Goal: Task Accomplishment & Management: Manage account settings

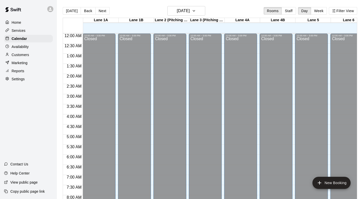
scroll to position [294, 0]
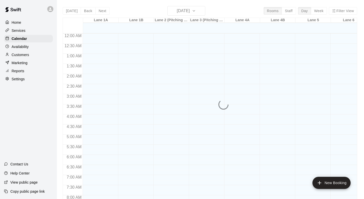
scroll to position [295, 0]
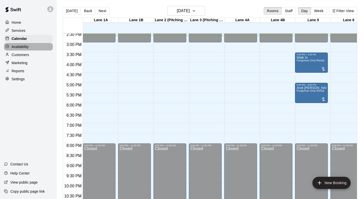
click at [31, 45] on div "Availability" at bounding box center [28, 47] width 49 height 8
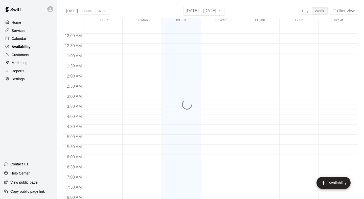
scroll to position [298, 0]
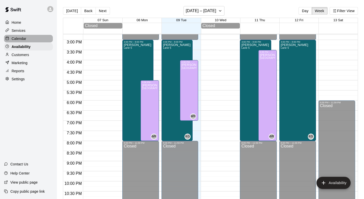
click at [30, 39] on div "Calendar" at bounding box center [28, 39] width 49 height 8
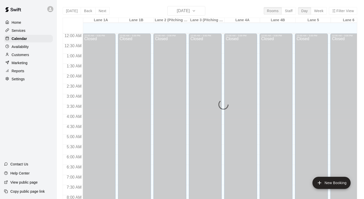
scroll to position [298, 0]
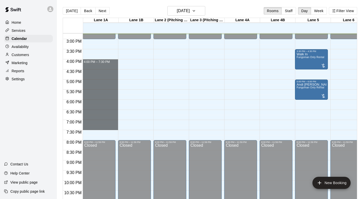
drag, startPoint x: 88, startPoint y: 63, endPoint x: 91, endPoint y: 126, distance: 62.3
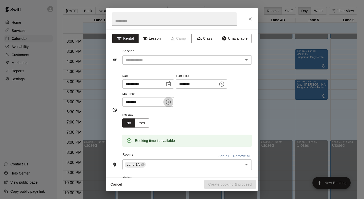
click at [174, 101] on button "Choose time, selected time is 7:30 PM" at bounding box center [168, 102] width 10 height 10
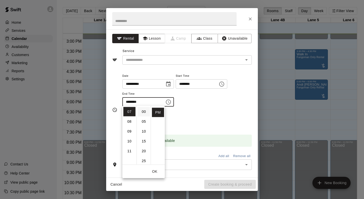
scroll to position [0, 0]
click at [143, 114] on li "00" at bounding box center [144, 111] width 12 height 9
type input "********"
click at [206, 110] on div "**********" at bounding box center [187, 92] width 130 height 39
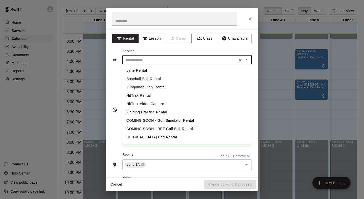
click at [221, 61] on input "text" at bounding box center [180, 60] width 112 height 6
click at [174, 71] on li "Lane Rental" at bounding box center [187, 71] width 130 height 8
type input "**********"
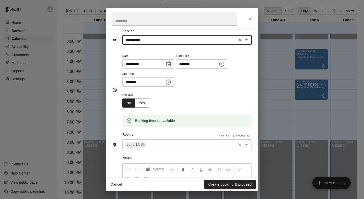
scroll to position [21, 0]
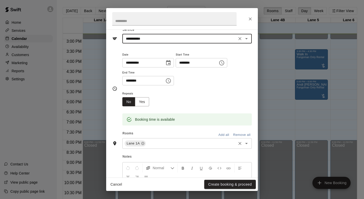
click at [177, 144] on input "text" at bounding box center [191, 144] width 89 height 6
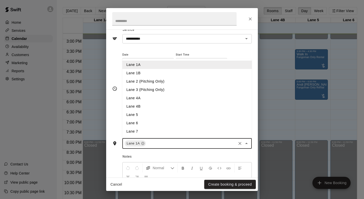
click at [159, 69] on li "Lane 1B" at bounding box center [187, 73] width 130 height 8
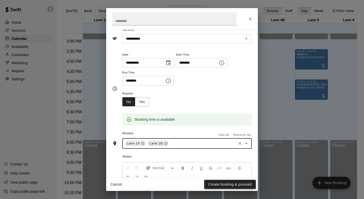
click at [223, 183] on button "Create booking & proceed" at bounding box center [230, 184] width 52 height 9
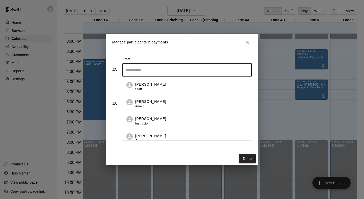
click at [177, 73] on input "Search staff" at bounding box center [187, 70] width 125 height 9
click at [165, 118] on div "Wayne Rainer Instructor" at bounding box center [191, 121] width 113 height 10
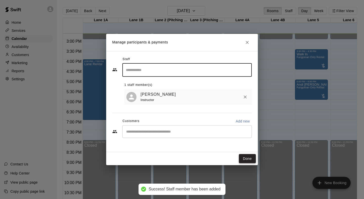
click at [243, 156] on button "Done" at bounding box center [247, 158] width 17 height 9
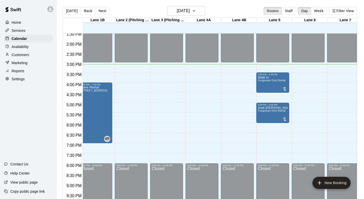
scroll to position [0, 0]
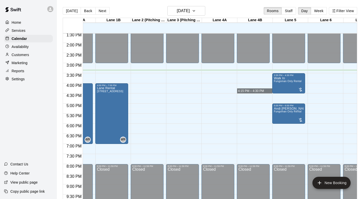
drag, startPoint x: 271, startPoint y: 91, endPoint x: 267, endPoint y: 91, distance: 4.3
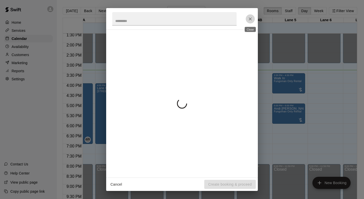
click at [251, 19] on icon "Close" at bounding box center [250, 18] width 3 height 3
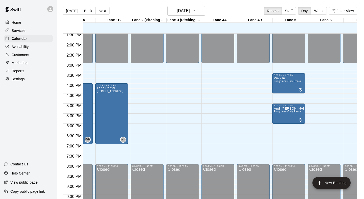
click at [29, 54] on div "Customers" at bounding box center [28, 55] width 49 height 8
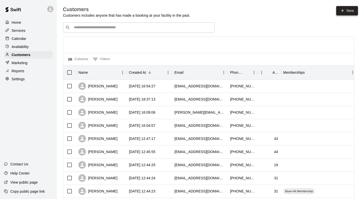
click at [347, 9] on link "New" at bounding box center [347, 10] width 22 height 9
select select "**"
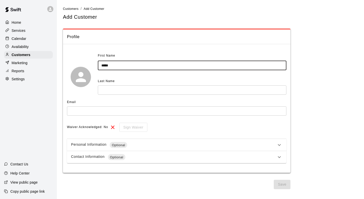
type input "*****"
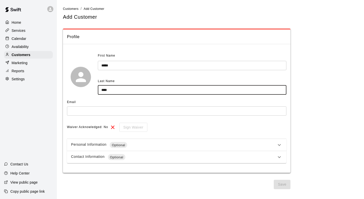
type input "****"
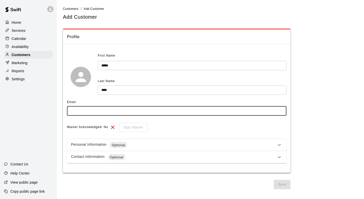
type input "*"
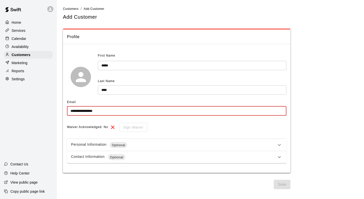
type input "**********"
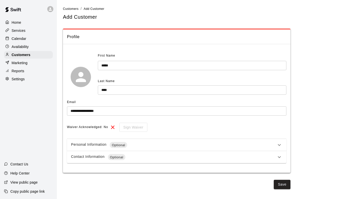
click at [278, 155] on icon at bounding box center [279, 157] width 6 height 6
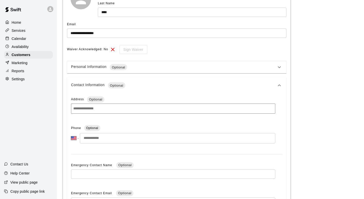
scroll to position [82, 0]
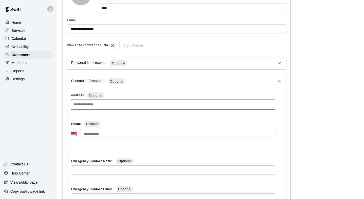
click at [169, 106] on input at bounding box center [173, 105] width 204 height 10
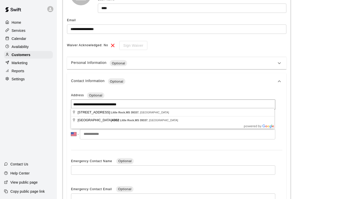
type input "**********"
click at [144, 131] on input "tel" at bounding box center [178, 134] width 196 height 10
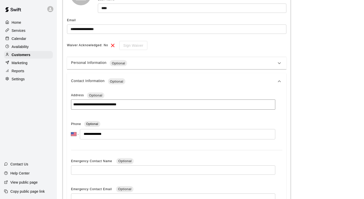
type input "**********"
click at [144, 158] on div "Emergency Contact Name Optional ​" at bounding box center [173, 168] width 204 height 21
click at [144, 155] on div "**********" at bounding box center [177, 169] width 220 height 158
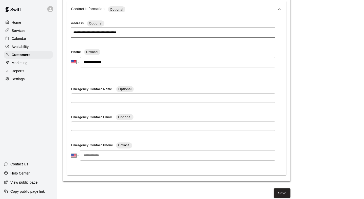
scroll to position [153, 0]
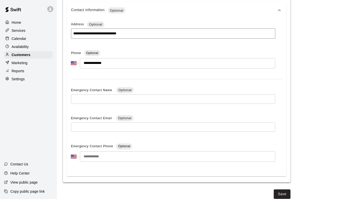
click at [110, 157] on input "tel" at bounding box center [178, 157] width 196 height 10
type input "*"
type input "**********"
click at [284, 190] on button "Save" at bounding box center [282, 194] width 17 height 9
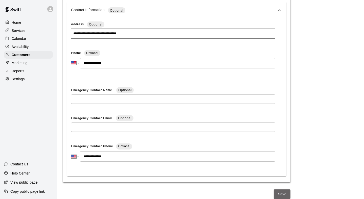
scroll to position [0, 0]
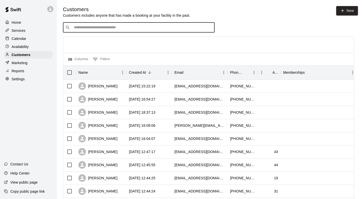
click at [143, 29] on input "Search customers by name or email" at bounding box center [142, 27] width 140 height 5
type input "*"
type input "****"
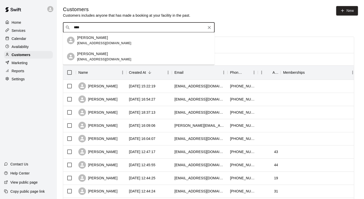
click at [106, 40] on div "Kelly Jett elvis683@gmail.com" at bounding box center [104, 40] width 54 height 11
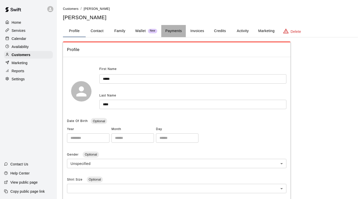
click at [180, 32] on button "Payments" at bounding box center [173, 31] width 25 height 12
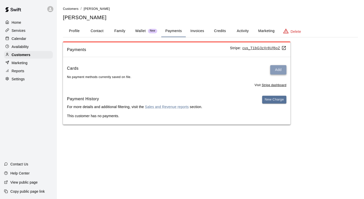
click at [279, 71] on button "Add" at bounding box center [278, 69] width 16 height 9
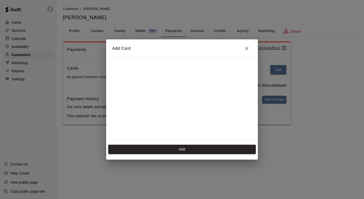
scroll to position [70, 0]
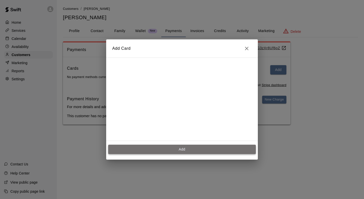
click at [185, 148] on button "Add" at bounding box center [182, 149] width 148 height 9
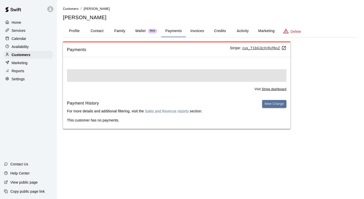
scroll to position [0, 0]
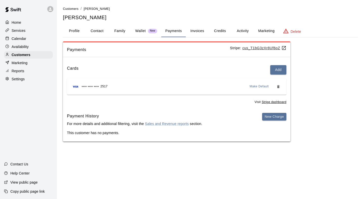
click at [20, 39] on p "Calendar" at bounding box center [19, 38] width 15 height 5
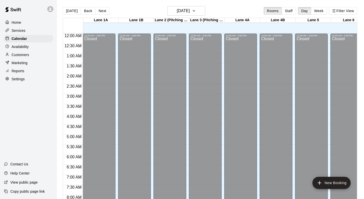
scroll to position [299, 0]
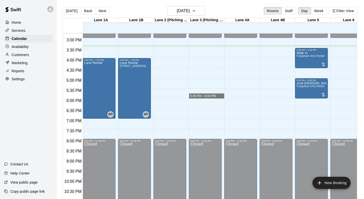
drag, startPoint x: 197, startPoint y: 95, endPoint x: 192, endPoint y: 95, distance: 4.6
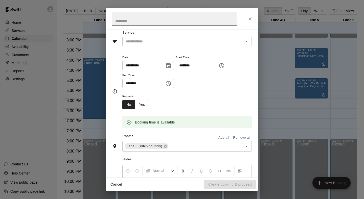
scroll to position [36, 0]
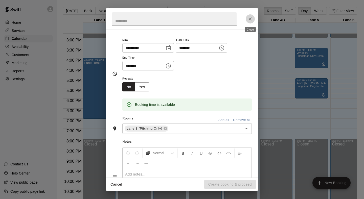
click at [248, 21] on icon "Close" at bounding box center [250, 18] width 5 height 5
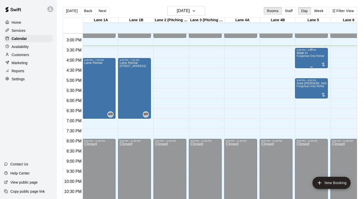
click at [308, 57] on span "Fungoman Only Rental" at bounding box center [311, 56] width 28 height 3
click at [302, 85] on icon "delete" at bounding box center [302, 84] width 4 height 5
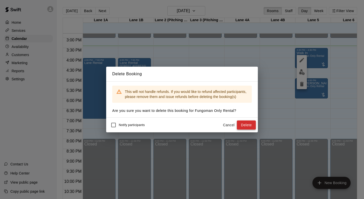
click at [246, 126] on button "Delete" at bounding box center [246, 125] width 19 height 9
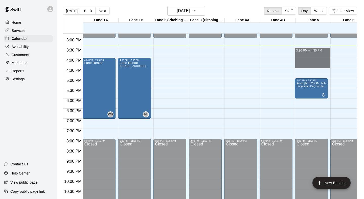
drag, startPoint x: 298, startPoint y: 51, endPoint x: 302, endPoint y: 65, distance: 14.1
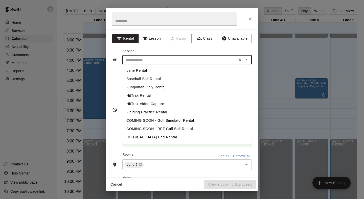
click at [203, 57] on input "text" at bounding box center [180, 60] width 112 height 6
click at [162, 87] on li "Fungoman Only Rental" at bounding box center [187, 87] width 130 height 8
type input "**********"
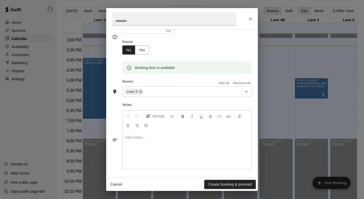
scroll to position [73, 0]
click at [226, 182] on button "Create booking & proceed" at bounding box center [230, 184] width 52 height 9
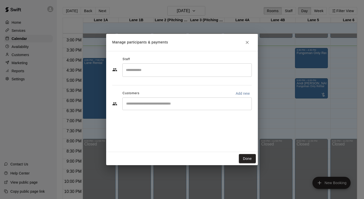
click at [149, 102] on input "Start typing to search customers..." at bounding box center [187, 103] width 125 height 5
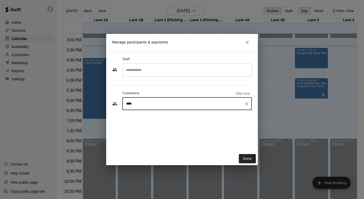
type input "*****"
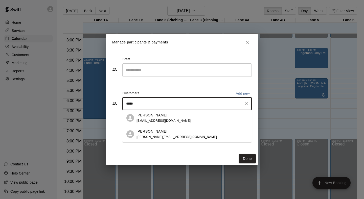
click at [166, 120] on span "elvis683@gmail.com" at bounding box center [164, 121] width 54 height 4
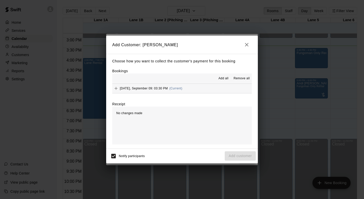
click at [190, 87] on button "Tuesday, September 09: 03:30 PM (Current)" at bounding box center [182, 88] width 140 height 9
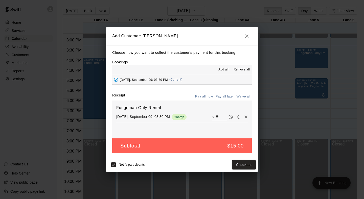
click at [222, 116] on input "**" at bounding box center [221, 117] width 11 height 7
type input "*"
type input "**"
click at [243, 164] on button "Checkout" at bounding box center [244, 164] width 24 height 9
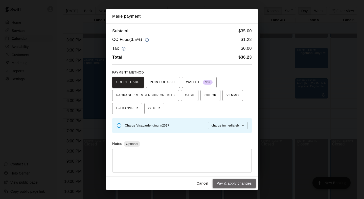
click at [231, 182] on button "Pay & apply changes" at bounding box center [234, 183] width 43 height 9
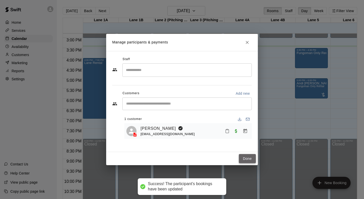
click at [244, 160] on button "Done" at bounding box center [247, 158] width 17 height 9
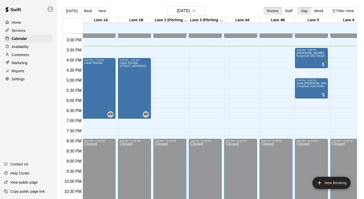
click at [44, 54] on div "Customers" at bounding box center [28, 55] width 49 height 8
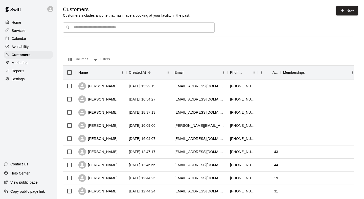
click at [108, 26] on input "Search customers by name or email" at bounding box center [142, 27] width 140 height 5
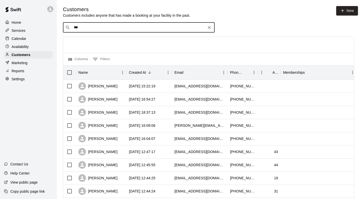
type input "****"
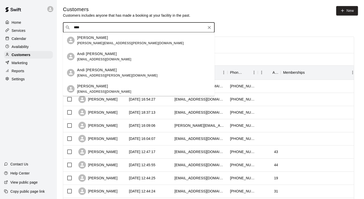
click at [114, 54] on p "Andi [PERSON_NAME]" at bounding box center [97, 53] width 40 height 5
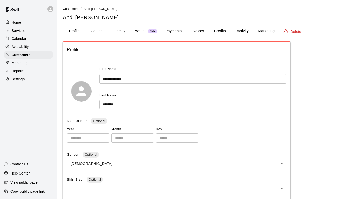
click at [176, 29] on button "Payments" at bounding box center [173, 31] width 25 height 12
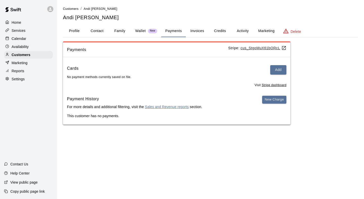
click at [160, 106] on link "Sales and Revenue reports" at bounding box center [167, 107] width 44 height 4
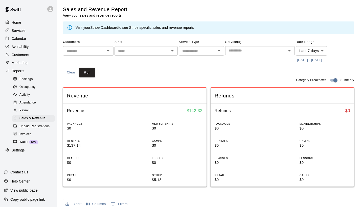
click at [26, 53] on p "Customers" at bounding box center [20, 54] width 17 height 5
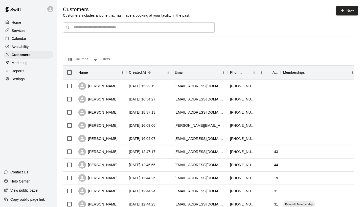
click at [29, 38] on div "Calendar" at bounding box center [28, 39] width 49 height 8
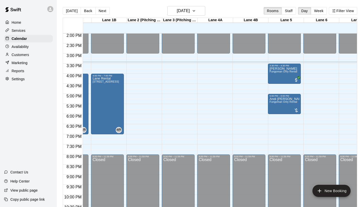
scroll to position [283, 27]
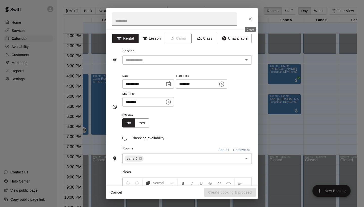
click at [252, 21] on icon "Close" at bounding box center [250, 18] width 5 height 5
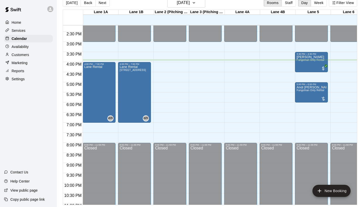
scroll to position [286, 0]
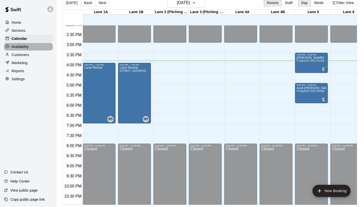
click at [37, 44] on div "Availability" at bounding box center [28, 47] width 49 height 8
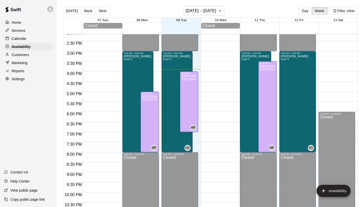
scroll to position [287, 0]
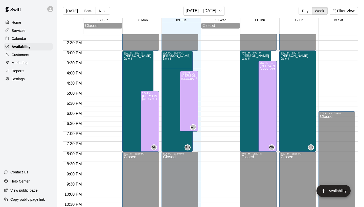
click at [36, 40] on div "Calendar" at bounding box center [28, 39] width 49 height 8
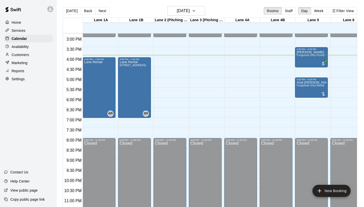
scroll to position [299, 0]
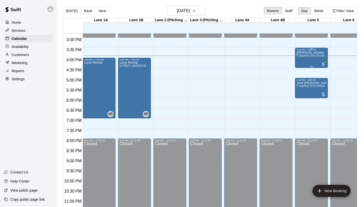
click at [315, 57] on span "Fungoman Only Rental" at bounding box center [311, 55] width 28 height 3
click at [28, 53] on div at bounding box center [182, 103] width 364 height 207
click at [28, 55] on p "Customers" at bounding box center [20, 54] width 17 height 5
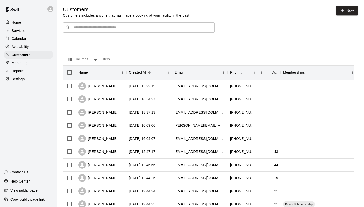
click at [146, 26] on input "Search customers by name or email" at bounding box center [142, 27] width 140 height 5
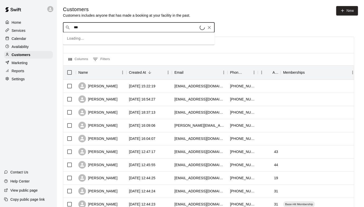
type input "****"
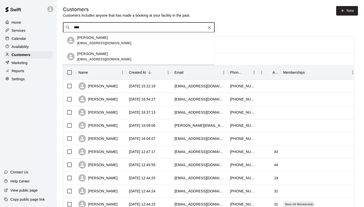
click at [127, 40] on div "Kelly Jett elvis683@gmail.com" at bounding box center [144, 40] width 134 height 11
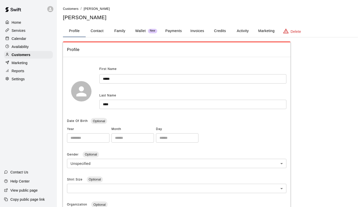
click at [170, 34] on button "Payments" at bounding box center [173, 31] width 25 height 12
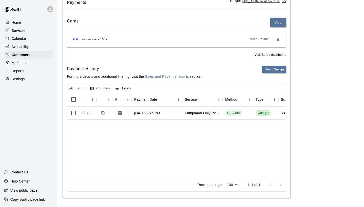
scroll to position [47, 0]
click at [29, 36] on div "Calendar" at bounding box center [28, 39] width 49 height 8
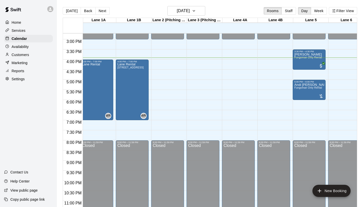
scroll to position [296, 1]
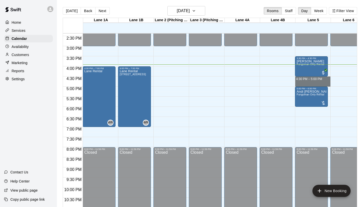
drag, startPoint x: 297, startPoint y: 79, endPoint x: 301, endPoint y: 84, distance: 6.5
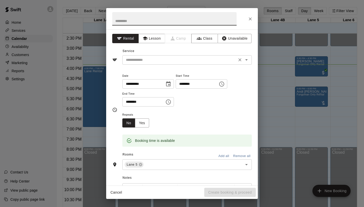
click at [181, 60] on input "text" at bounding box center [180, 60] width 112 height 6
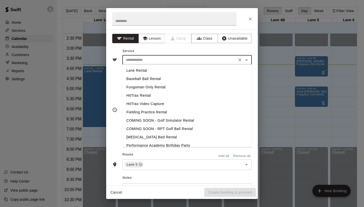
click at [159, 73] on li "Lane Rental" at bounding box center [187, 71] width 130 height 8
type input "**********"
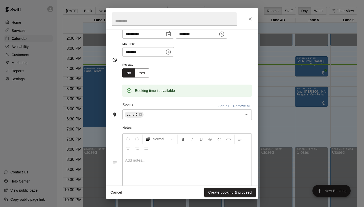
scroll to position [56, 0]
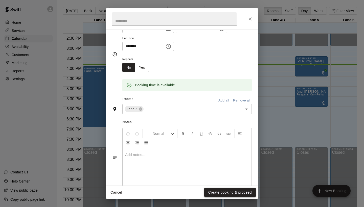
click at [226, 192] on button "Create booking & proceed" at bounding box center [230, 192] width 52 height 9
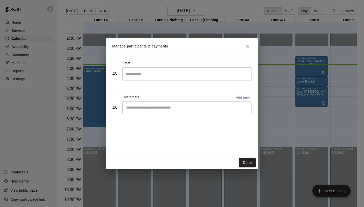
click at [208, 78] on input "Search staff" at bounding box center [187, 74] width 125 height 9
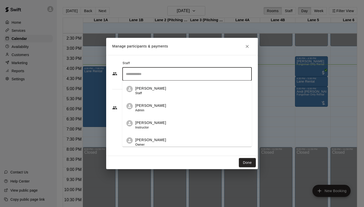
click at [173, 123] on div "Wayne Rainer Instructor" at bounding box center [191, 125] width 113 height 10
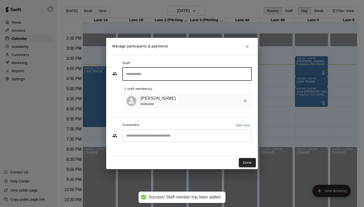
click at [245, 159] on button "Done" at bounding box center [247, 162] width 17 height 9
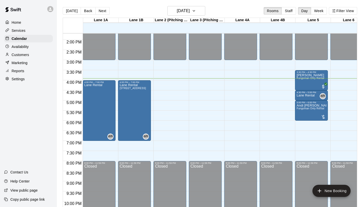
scroll to position [277, 0]
click at [300, 96] on p "Lane Rental" at bounding box center [306, 96] width 18 height 0
click at [292, 93] on div at bounding box center [182, 103] width 364 height 207
click at [37, 57] on div "Customers" at bounding box center [28, 55] width 49 height 8
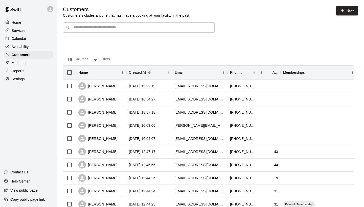
click at [126, 31] on div "​ ​" at bounding box center [139, 28] width 152 height 10
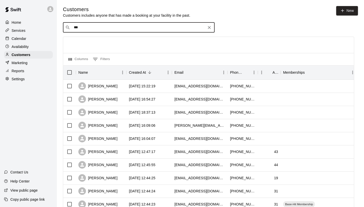
type input "****"
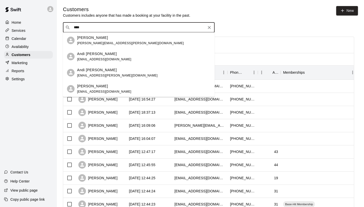
click at [128, 57] on div "Andi Katherine McNeece andikatherine11@gmail.com" at bounding box center [144, 56] width 134 height 11
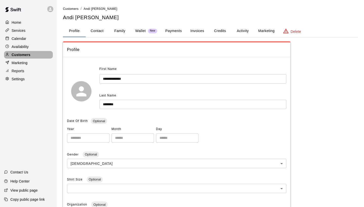
click at [33, 56] on div "Customers" at bounding box center [28, 55] width 49 height 8
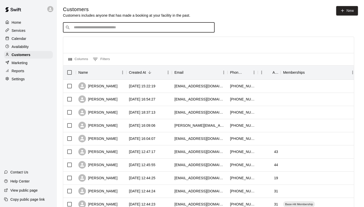
click at [119, 27] on input "Search customers by name or email" at bounding box center [142, 27] width 140 height 5
type input "****"
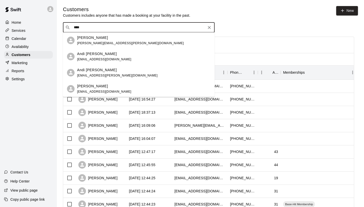
click at [122, 72] on div "Andi Katherine McNeece andi.kersh@yahoo.com" at bounding box center [144, 73] width 134 height 11
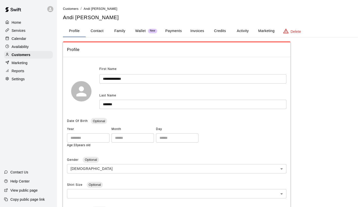
click at [182, 33] on button "Payments" at bounding box center [173, 31] width 25 height 12
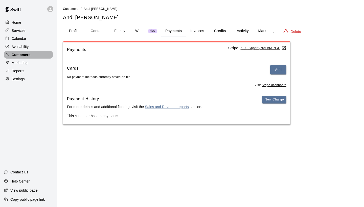
click at [23, 54] on p "Customers" at bounding box center [21, 54] width 19 height 5
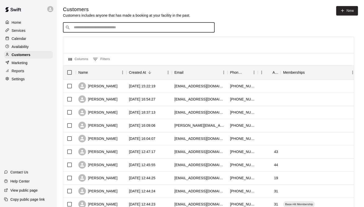
click at [100, 26] on input "Search customers by name or email" at bounding box center [142, 27] width 140 height 5
type input "****"
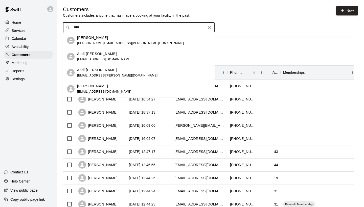
click at [123, 88] on div "Preston McNeece andikatherine11@gmail.com" at bounding box center [144, 89] width 134 height 11
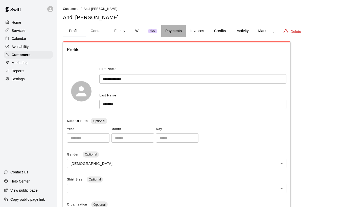
click at [174, 30] on button "Payments" at bounding box center [173, 31] width 25 height 12
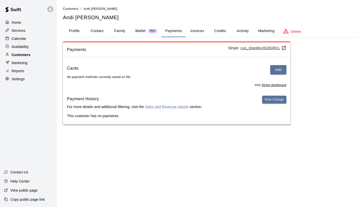
click at [42, 57] on div "Customers" at bounding box center [28, 55] width 49 height 8
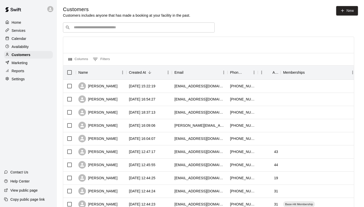
click at [31, 36] on div "Calendar" at bounding box center [28, 39] width 49 height 8
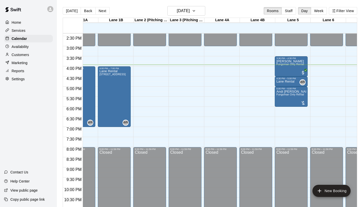
scroll to position [291, 25]
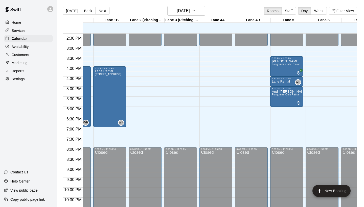
click at [28, 53] on p "Customers" at bounding box center [20, 54] width 17 height 5
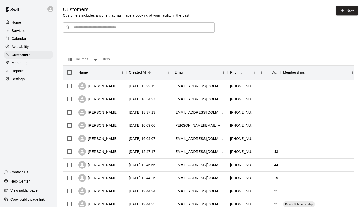
click at [168, 24] on div "​ ​" at bounding box center [139, 28] width 152 height 10
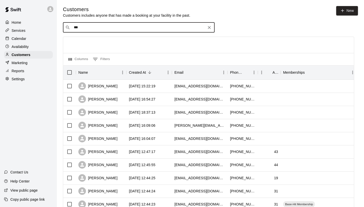
type input "****"
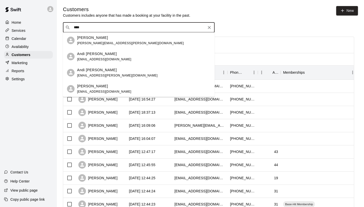
click at [148, 61] on div "Andi Katherine McNeece andikatherine11@gmail.com" at bounding box center [144, 56] width 134 height 11
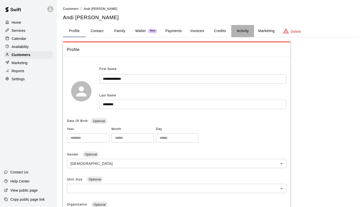
click at [237, 30] on button "Activity" at bounding box center [242, 31] width 23 height 12
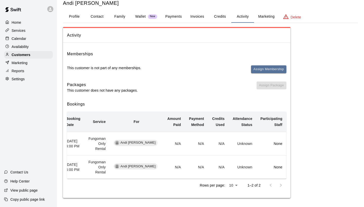
scroll to position [0, 10]
click at [37, 39] on div "Calendar" at bounding box center [28, 39] width 49 height 8
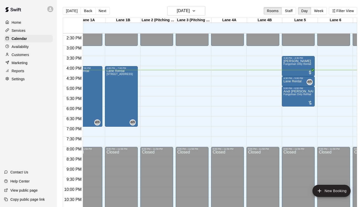
scroll to position [0, 13]
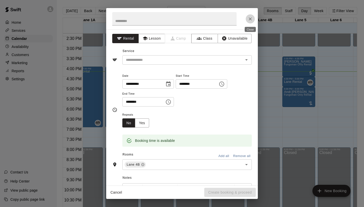
click at [250, 17] on icon "Close" at bounding box center [250, 18] width 5 height 5
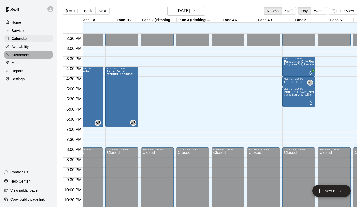
click at [28, 54] on p "Customers" at bounding box center [20, 54] width 17 height 5
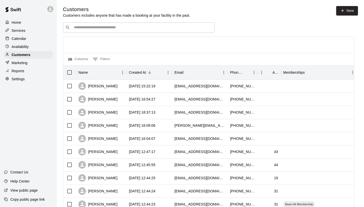
click at [158, 28] on input "Search customers by name or email" at bounding box center [142, 27] width 140 height 5
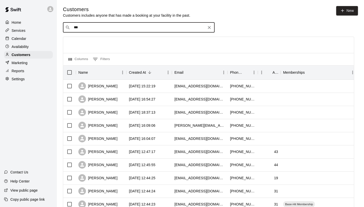
type input "****"
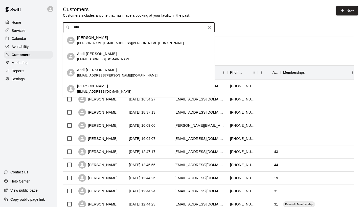
drag, startPoint x: 127, startPoint y: 54, endPoint x: 121, endPoint y: 54, distance: 6.1
click at [121, 54] on div "Andi Katherine McNeece andikatherine11@gmail.com" at bounding box center [144, 56] width 134 height 11
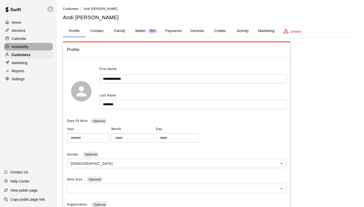
click at [34, 45] on div "Availability" at bounding box center [28, 47] width 49 height 8
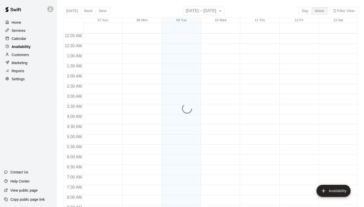
scroll to position [306, 0]
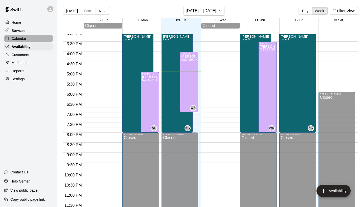
click at [31, 39] on div "Calendar" at bounding box center [28, 39] width 49 height 8
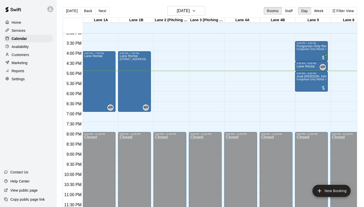
scroll to position [306, 0]
click at [317, 83] on div "Andi Katherine McNeece Fungoman Only Rental + Lane" at bounding box center [312, 178] width 30 height 207
click at [321, 85] on div at bounding box center [182, 103] width 364 height 207
click at [311, 83] on div "Andi Katherine McNeece Fungoman Only Rental + Lane" at bounding box center [312, 178] width 30 height 207
click at [302, 94] on img "edit" at bounding box center [302, 92] width 6 height 6
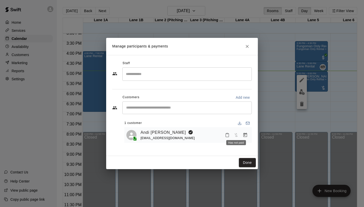
click at [235, 134] on span "Has not paid" at bounding box center [236, 135] width 9 height 4
click at [245, 135] on icon "Manage bookings & payment" at bounding box center [246, 135] width 4 height 4
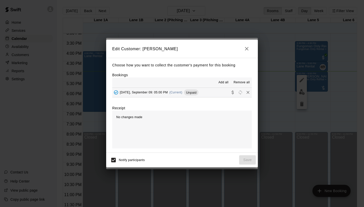
click at [205, 91] on button "Tuesday, September 09: 05:00 PM (Current) Unpaid" at bounding box center [182, 92] width 140 height 9
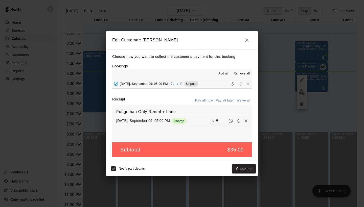
click at [219, 120] on input "**" at bounding box center [221, 121] width 11 height 7
type input "*"
type input "**"
click at [241, 167] on button "Checkout" at bounding box center [244, 168] width 24 height 9
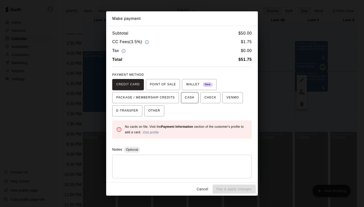
click at [194, 102] on button "CASH" at bounding box center [189, 97] width 17 height 11
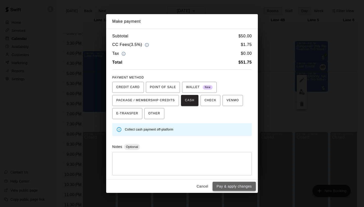
click at [235, 185] on button "Pay & apply changes" at bounding box center [234, 186] width 43 height 9
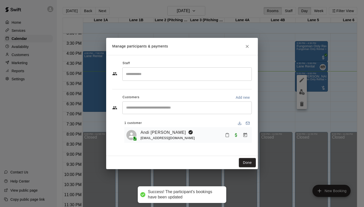
click at [247, 158] on div "Done" at bounding box center [182, 162] width 152 height 13
click at [247, 160] on button "Done" at bounding box center [247, 162] width 17 height 9
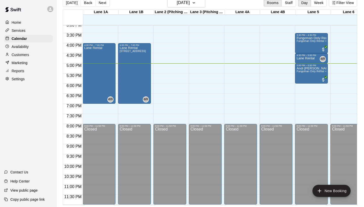
scroll to position [8, 0]
click at [30, 53] on div "Customers" at bounding box center [28, 55] width 49 height 8
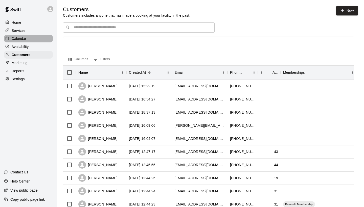
click at [33, 39] on div "Calendar" at bounding box center [28, 39] width 49 height 8
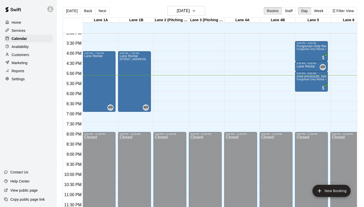
scroll to position [306, 0]
click at [25, 53] on p "Customers" at bounding box center [20, 54] width 17 height 5
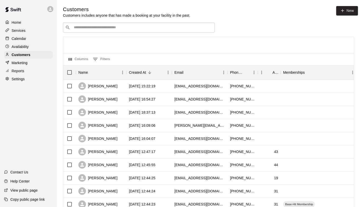
click at [146, 28] on input "Search customers by name or email" at bounding box center [142, 27] width 140 height 5
click at [31, 42] on div "Calendar" at bounding box center [28, 39] width 49 height 8
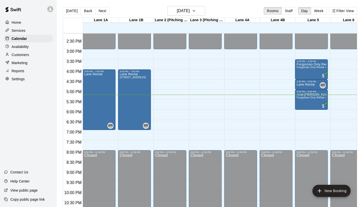
scroll to position [288, 0]
click at [108, 89] on div "Lane Rental WR 0" at bounding box center [99, 176] width 30 height 207
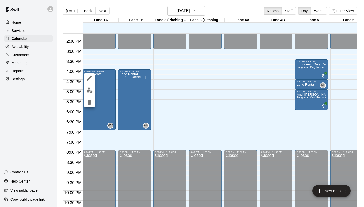
click at [168, 90] on div at bounding box center [182, 103] width 364 height 207
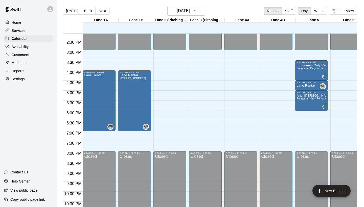
scroll to position [287, 0]
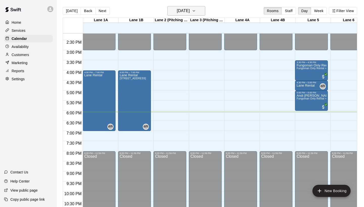
click at [196, 12] on icon "button" at bounding box center [194, 11] width 4 height 6
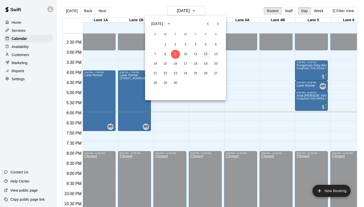
click at [206, 54] on button "12" at bounding box center [205, 54] width 9 height 9
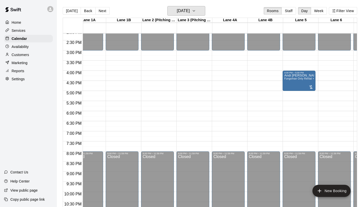
scroll to position [287, 13]
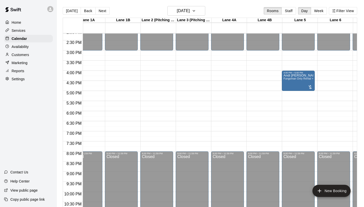
click at [31, 55] on div "Customers" at bounding box center [28, 55] width 49 height 8
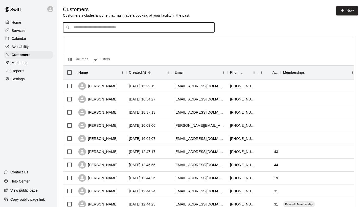
click at [138, 25] on input "Search customers by name or email" at bounding box center [142, 27] width 140 height 5
type input "****"
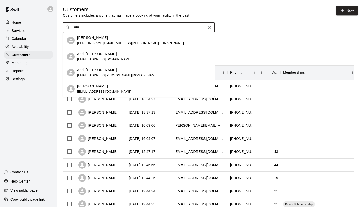
click at [131, 54] on div "Andi Katherine McNeece andikatherine11@gmail.com" at bounding box center [144, 56] width 134 height 11
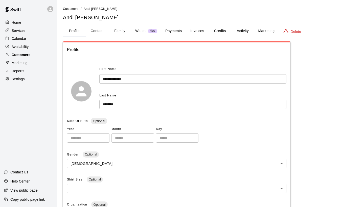
click at [36, 55] on div "Customers" at bounding box center [28, 55] width 49 height 8
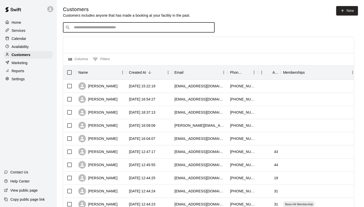
click at [122, 29] on input "Search customers by name or email" at bounding box center [142, 27] width 140 height 5
type input "****"
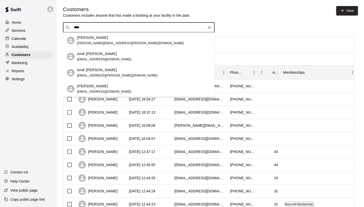
click at [111, 56] on p "Andi [PERSON_NAME]" at bounding box center [97, 53] width 40 height 5
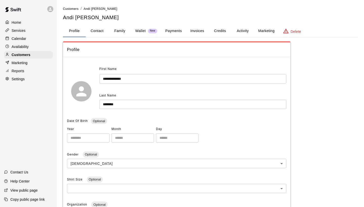
click at [173, 33] on button "Payments" at bounding box center [173, 31] width 25 height 12
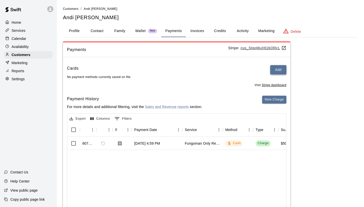
click at [281, 69] on button "Add" at bounding box center [278, 69] width 16 height 9
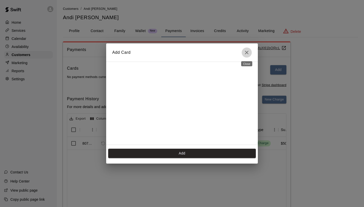
click at [248, 49] on button "Close" at bounding box center [247, 53] width 10 height 10
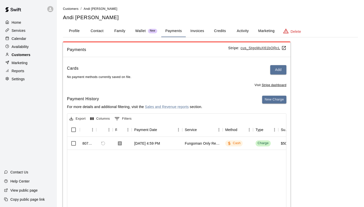
click at [31, 53] on div "Customers" at bounding box center [28, 55] width 49 height 8
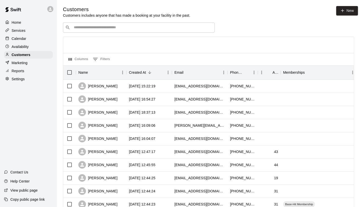
click at [98, 25] on input "Search customers by name or email" at bounding box center [142, 27] width 140 height 5
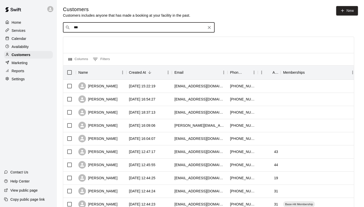
type input "****"
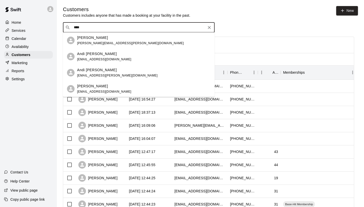
click at [127, 73] on div "Andi Katherine McNeece andi.kersh@yahoo.com" at bounding box center [144, 73] width 134 height 11
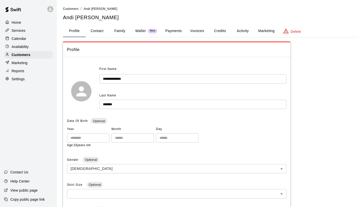
click at [102, 33] on button "Contact" at bounding box center [97, 31] width 23 height 12
select select "**"
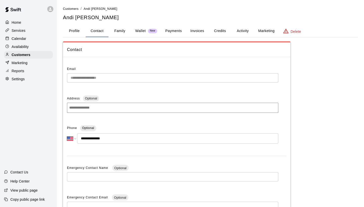
click at [290, 30] on div "Delete" at bounding box center [292, 31] width 18 height 6
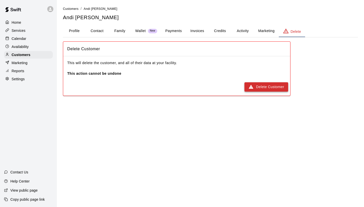
click at [254, 86] on button "Delete Customer" at bounding box center [267, 86] width 44 height 9
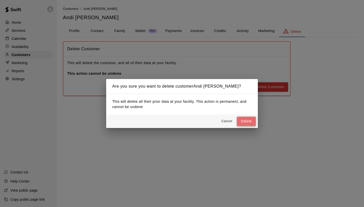
click at [244, 120] on button "Delete" at bounding box center [246, 121] width 19 height 9
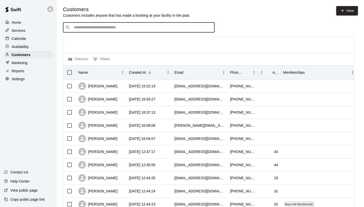
click at [109, 26] on input "Search customers by name or email" at bounding box center [142, 27] width 140 height 5
type input "****"
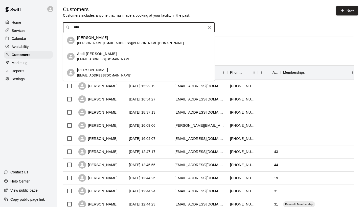
click at [109, 59] on span "andikatherine11@gmail.com" at bounding box center [104, 60] width 54 height 4
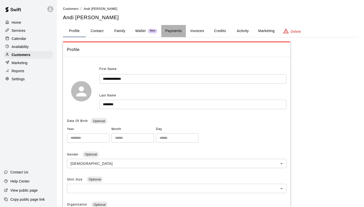
click at [172, 33] on button "Payments" at bounding box center [173, 31] width 25 height 12
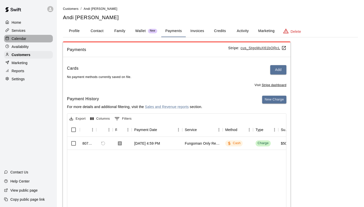
click at [13, 38] on p "Calendar" at bounding box center [19, 38] width 15 height 5
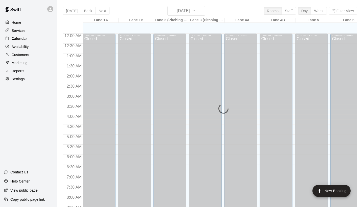
scroll to position [291, 0]
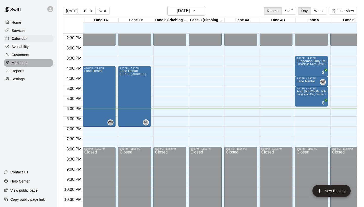
click at [33, 61] on div "Marketing" at bounding box center [28, 63] width 49 height 8
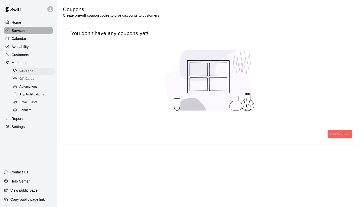
click at [30, 32] on div "Services" at bounding box center [28, 31] width 49 height 8
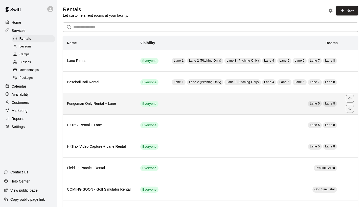
click at [118, 107] on th "Fungoman Only Rental + Lane" at bounding box center [99, 104] width 73 height 22
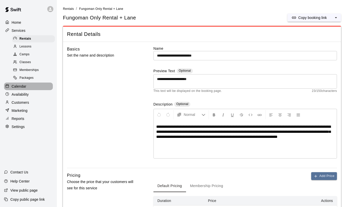
click at [25, 85] on p "Calendar" at bounding box center [19, 86] width 15 height 5
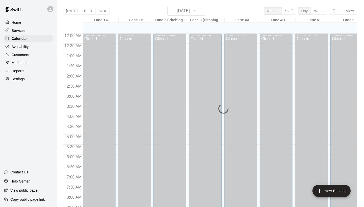
scroll to position [291, 0]
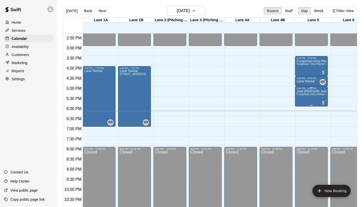
click at [305, 97] on div "Andi Katherine McNeece Fungoman Only Rental + Lane" at bounding box center [312, 193] width 30 height 207
click at [290, 96] on div at bounding box center [182, 103] width 364 height 207
